Goal: Complete application form

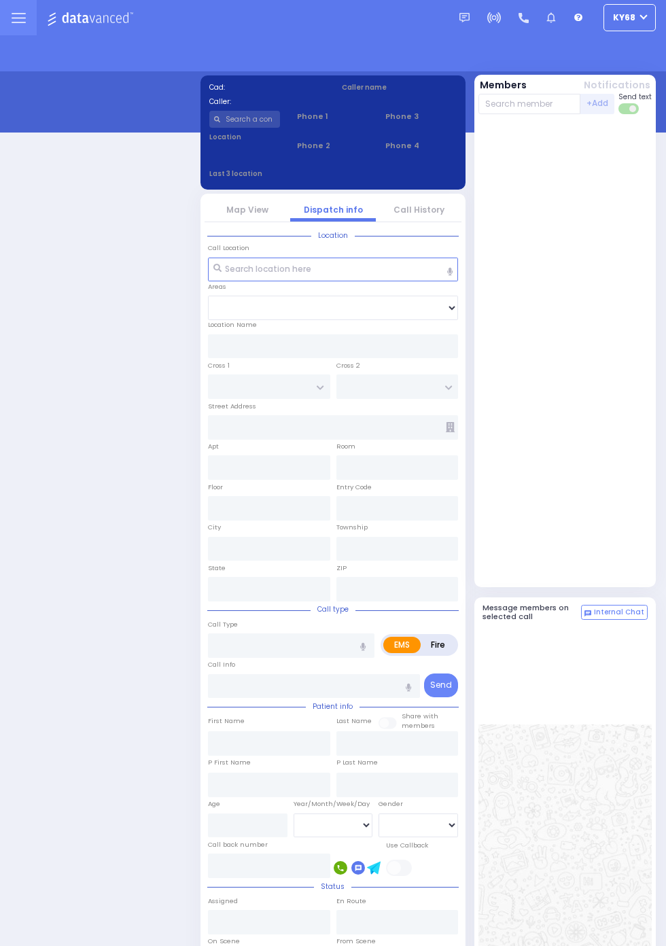
select select "12"
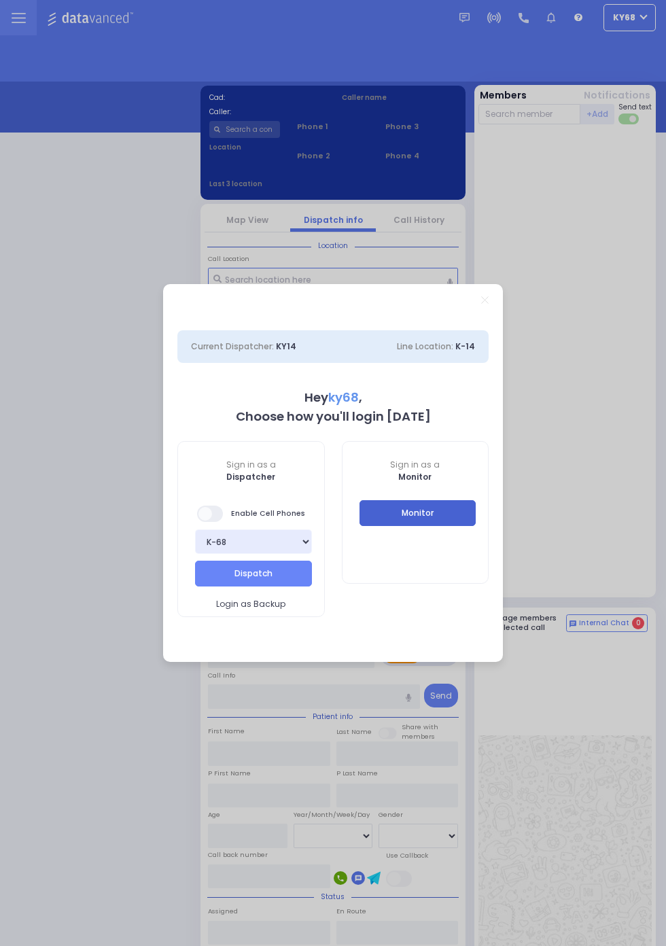
click at [371, 508] on button "Monitor" at bounding box center [418, 513] width 117 height 26
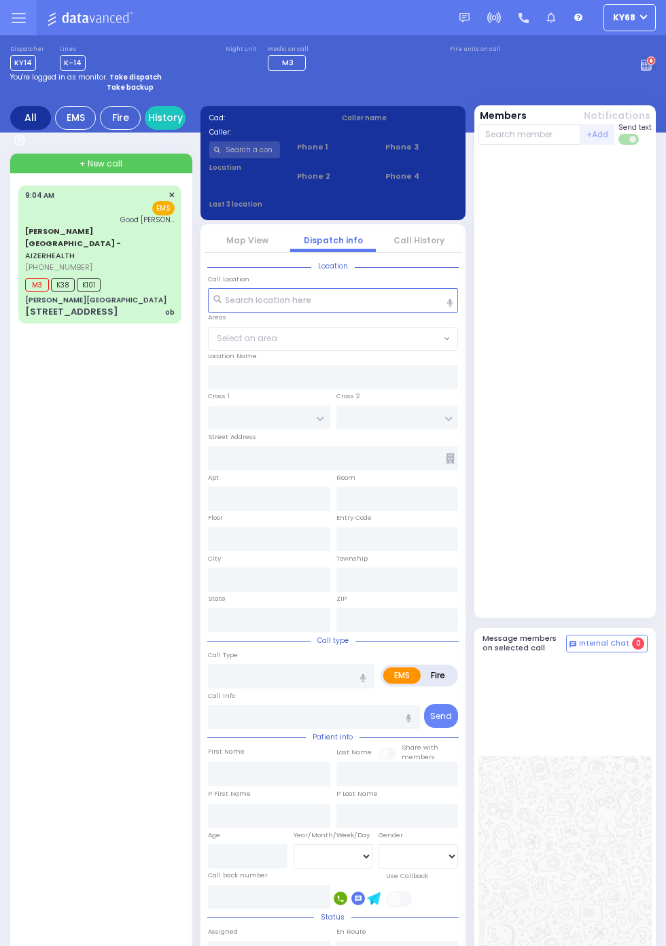
click at [28, 296] on div "Aizer Health Center - AIZERHEALTH (845) 782-3242 9:04 AM ✕ EMS M3" at bounding box center [100, 254] width 158 height 133
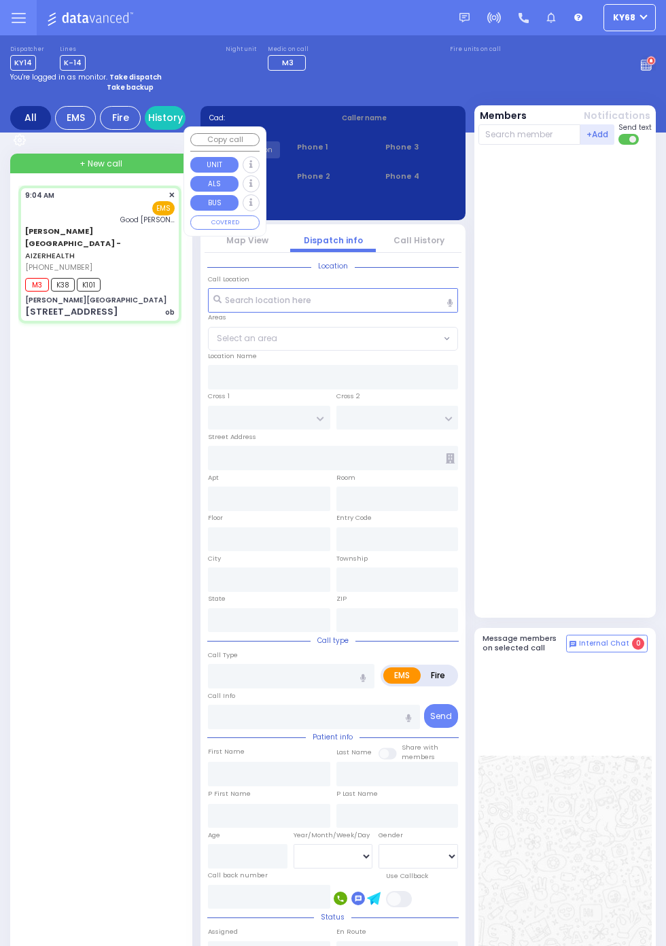
select select
type input "ob"
radio input "true"
type input "Shaindy"
type input "Weinberger"
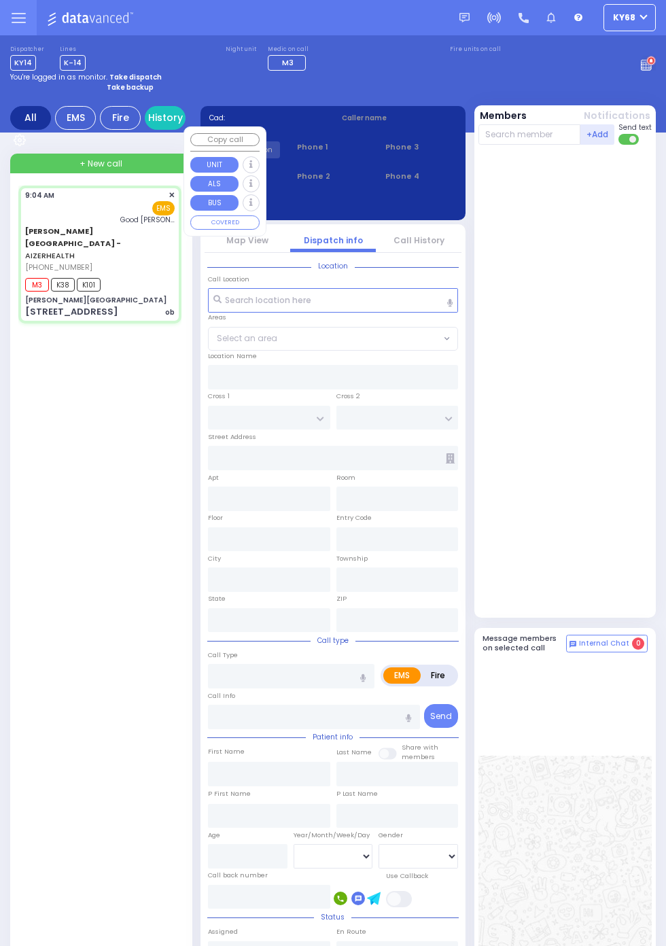
type input "29"
select select "Year"
select select "[DEMOGRAPHIC_DATA]"
type input "09:04"
type input "09:06"
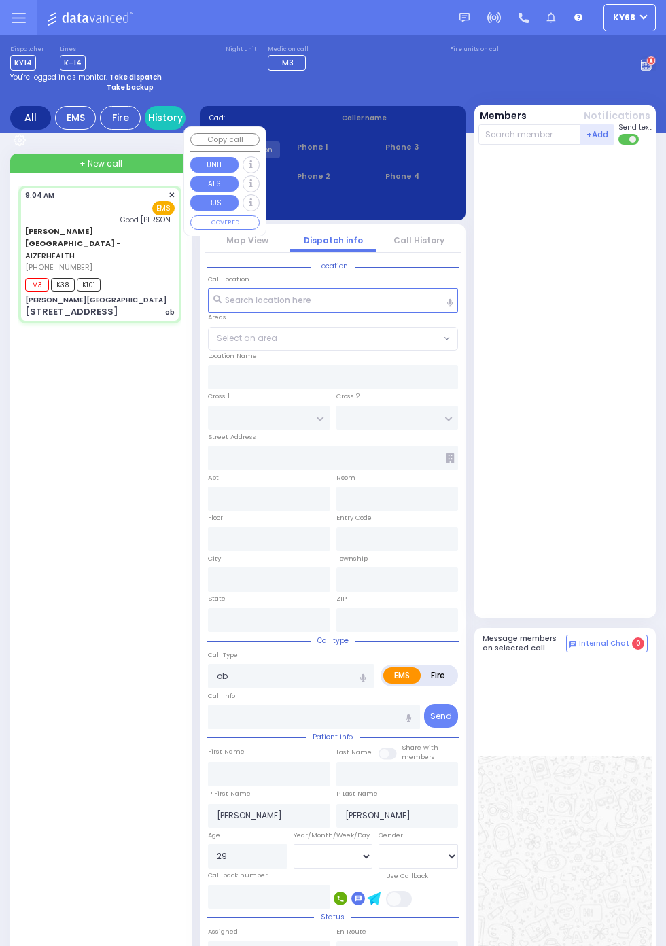
type input "09:13"
type input "Good Samaritan Hospital"
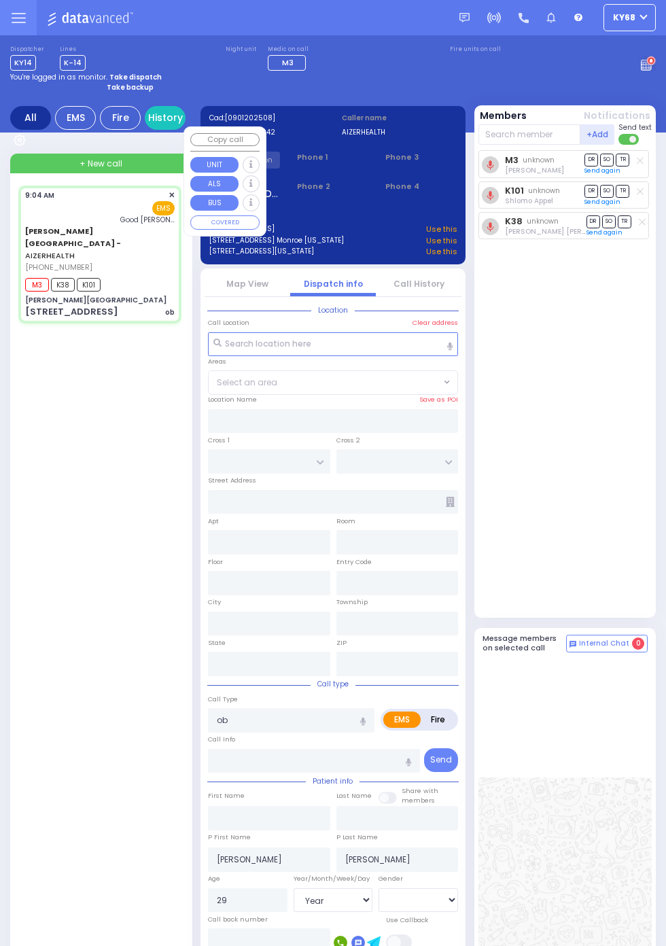
type input "[PERSON_NAME][GEOGRAPHIC_DATA]"
type input "VAN BUREN DR"
type input "CARTER LN"
type input "[STREET_ADDRESS]"
type input "Kiryas Joel"
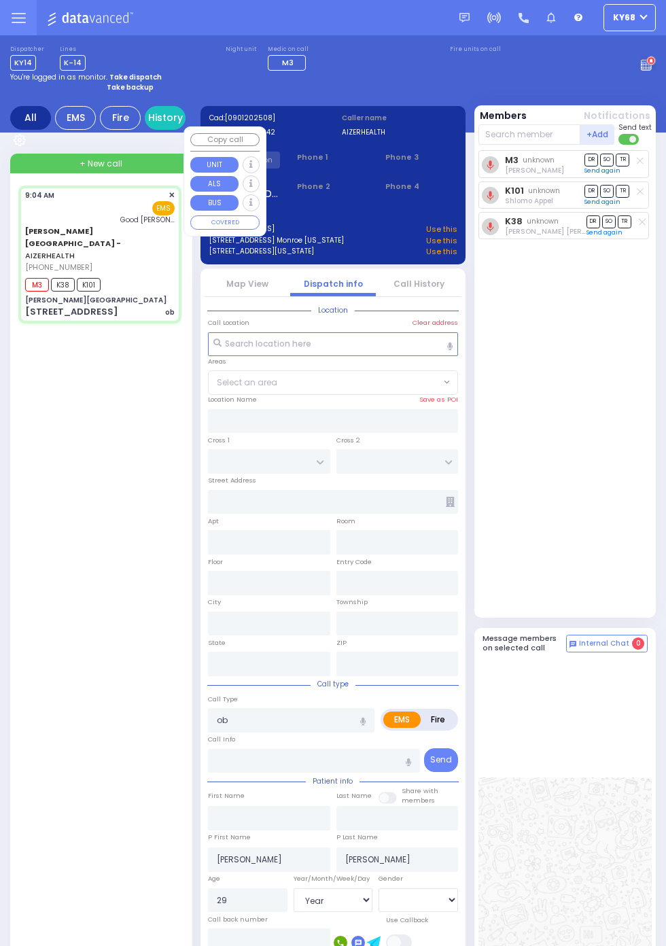
type input "New York"
type input "10950"
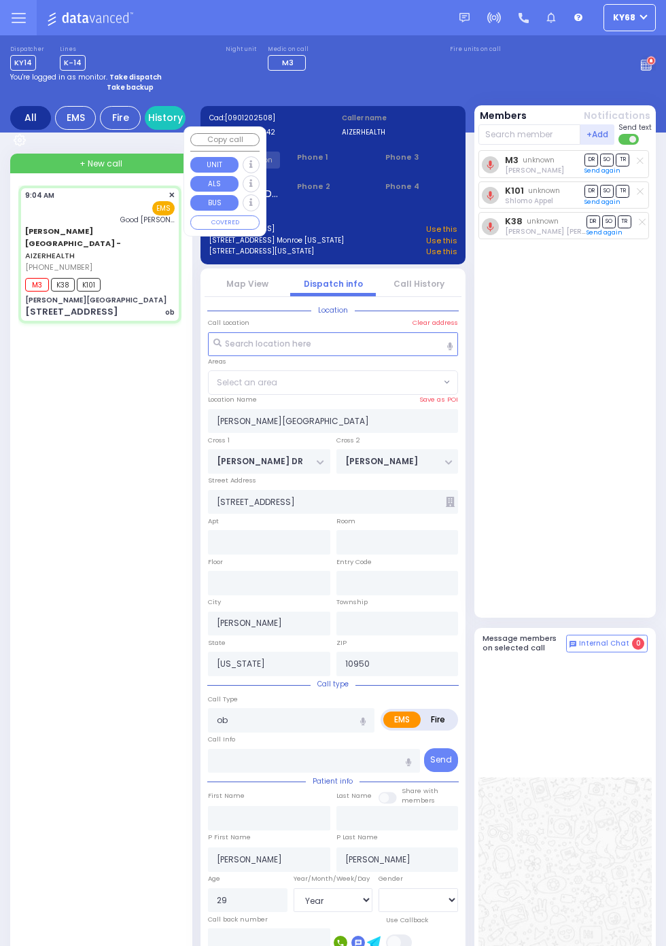
select select "SECTION 2"
click at [60, 525] on div "Aizer Health Center - AIZERHEALTH (845) 782-3242 9:04 AM ✕" at bounding box center [102, 687] width 169 height 1002
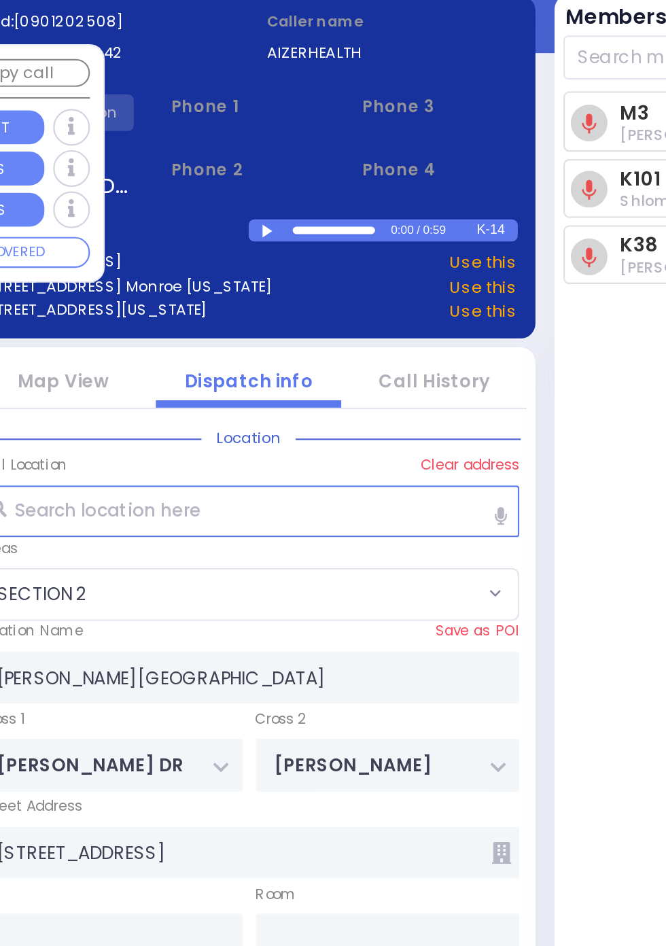
click at [347, 216] on div at bounding box center [343, 213] width 7 height 6
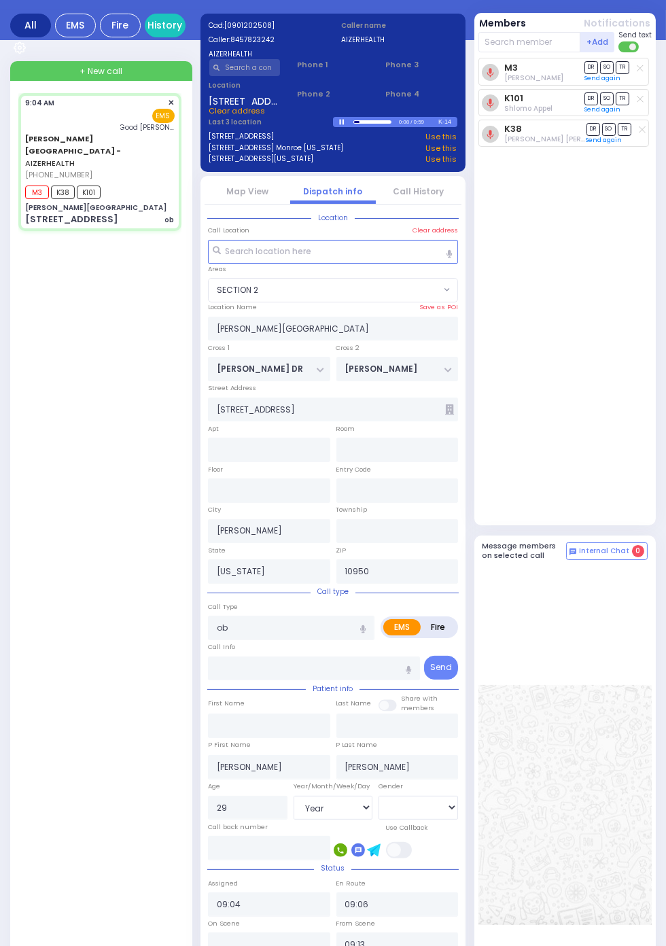
scroll to position [0, 0]
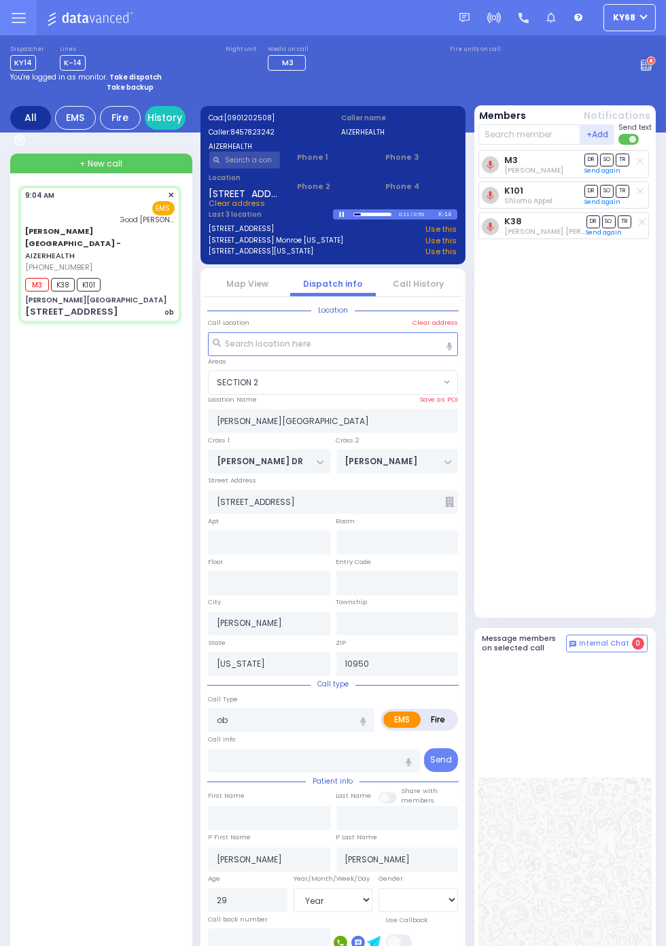
select select
radio input "true"
select select "Year"
select select "[DEMOGRAPHIC_DATA]"
select select "SECTION 2"
